Goal: Task Accomplishment & Management: Manage account settings

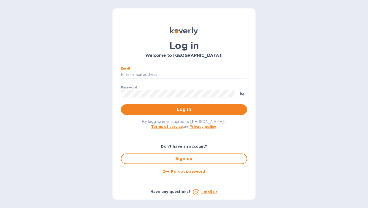
type input "[EMAIL_ADDRESS][DOMAIN_NAME]"
click at [184, 109] on button "Log in" at bounding box center [184, 109] width 126 height 11
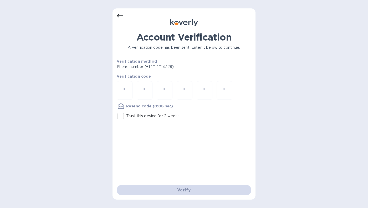
click at [124, 88] on input "number" at bounding box center [124, 90] width 7 height 10
type input "1"
type input "7"
type input "6"
type input "9"
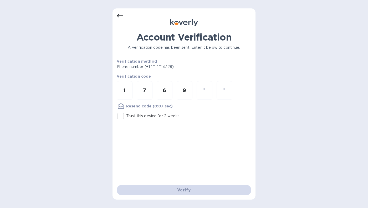
type input "8"
type input "2"
